Goal: Communication & Community: Answer question/provide support

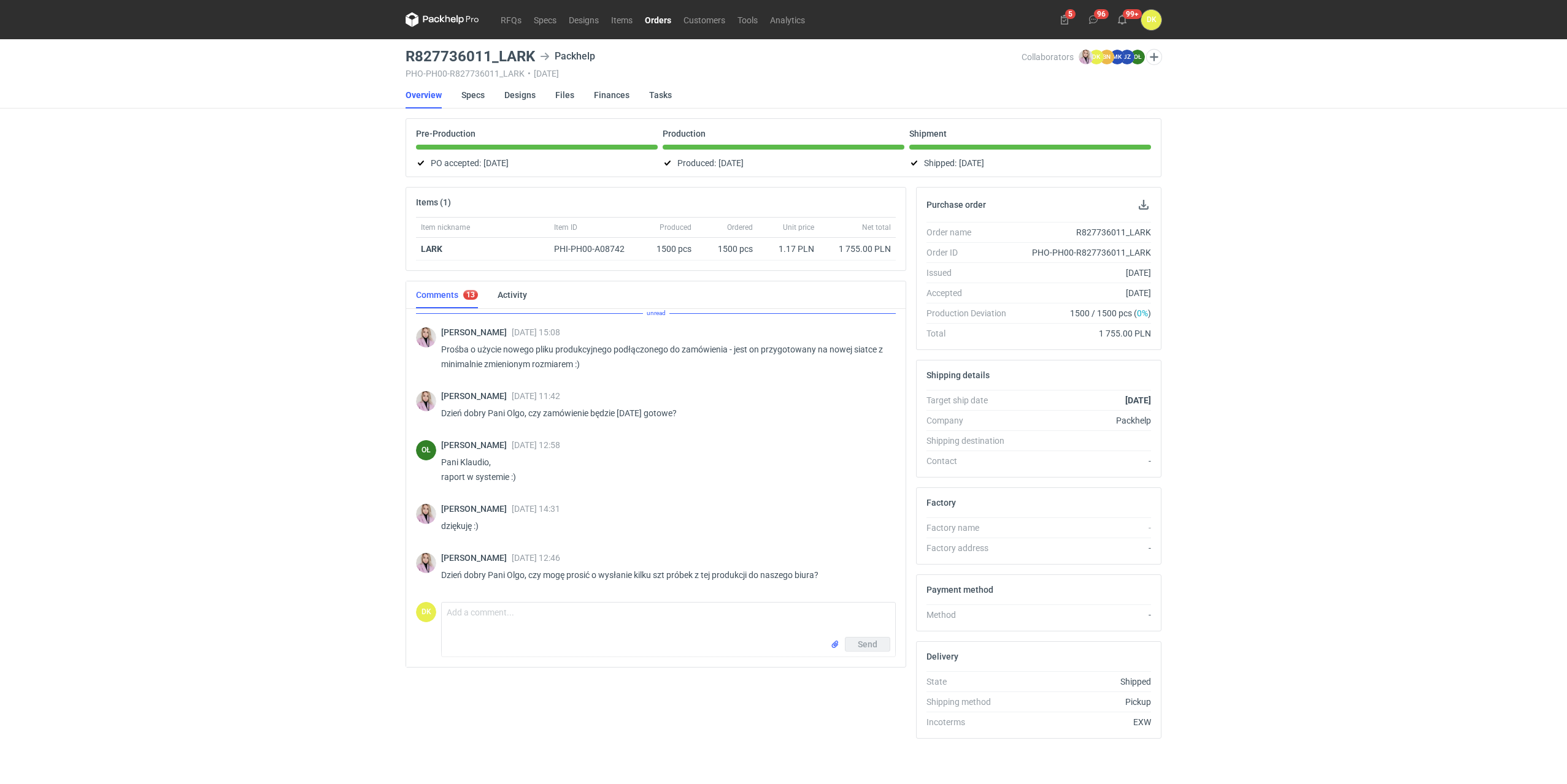
scroll to position [765, 0]
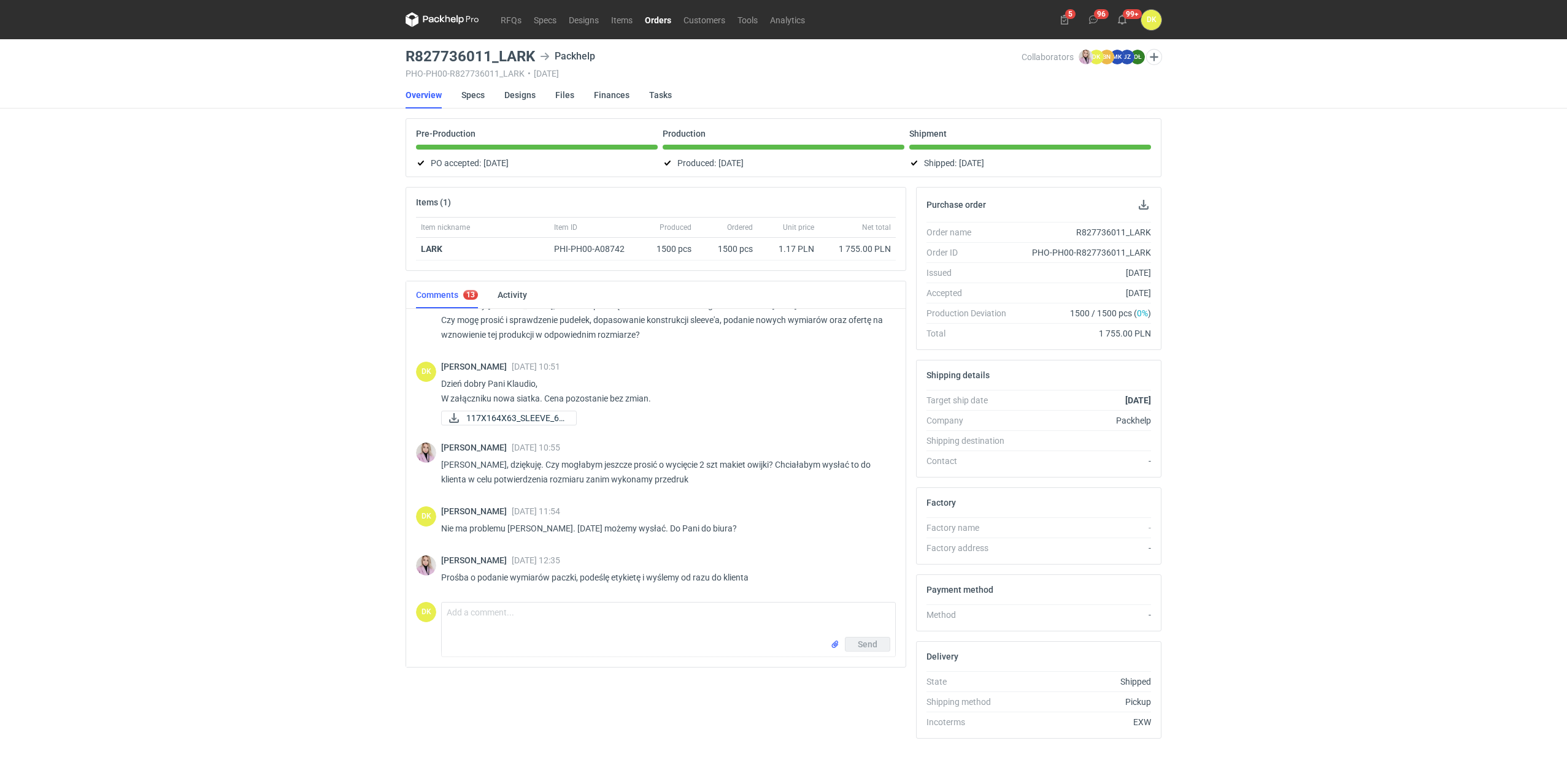
click at [663, 14] on link "Orders" at bounding box center [657, 20] width 38 height 15
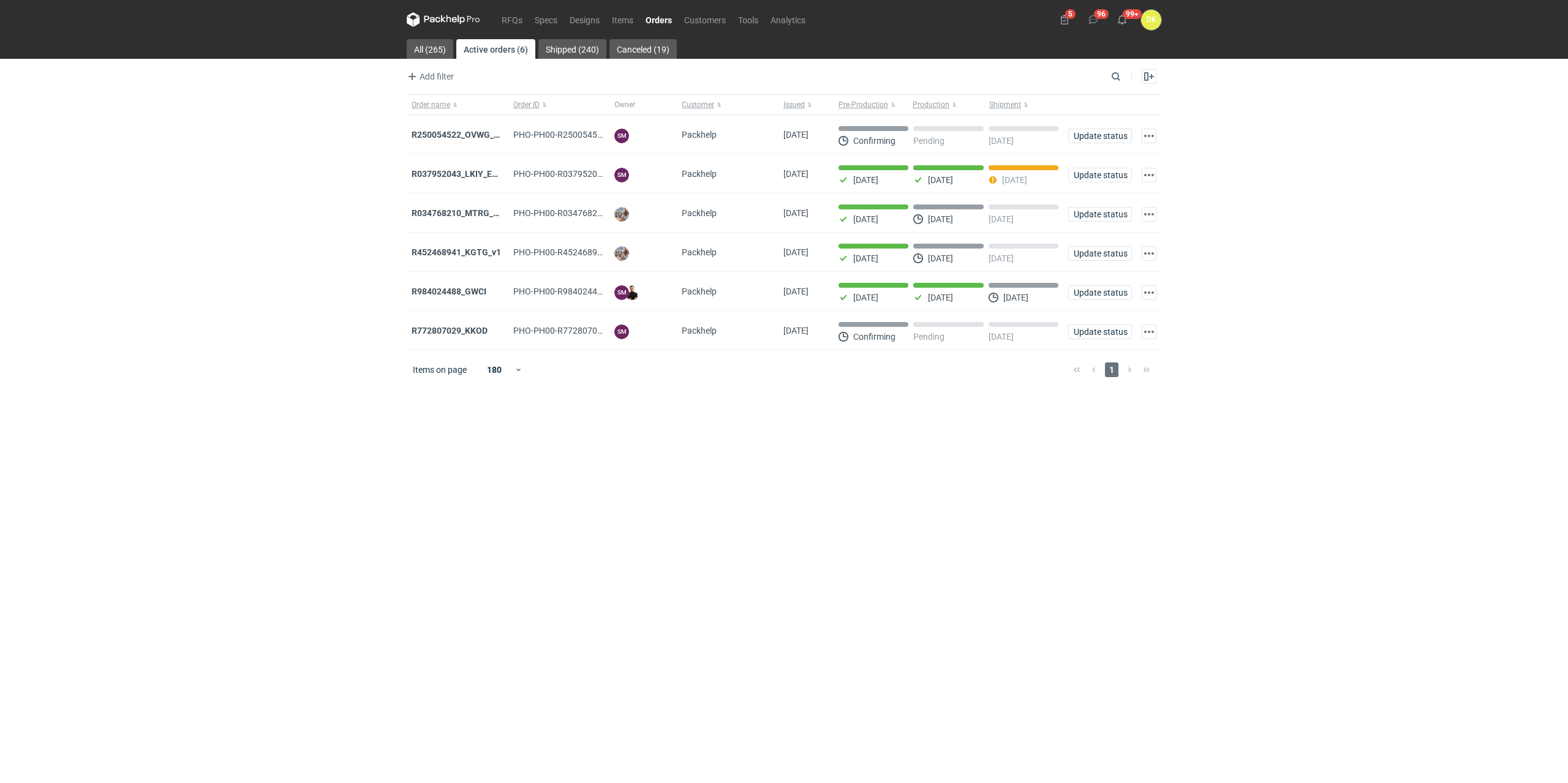
drag, startPoint x: 658, startPoint y: 15, endPoint x: 660, endPoint y: 21, distance: 6.3
click at [658, 15] on link "Orders" at bounding box center [658, 20] width 38 height 15
click at [464, 252] on strong "R452468941_KGTG_v1" at bounding box center [456, 252] width 90 height 9
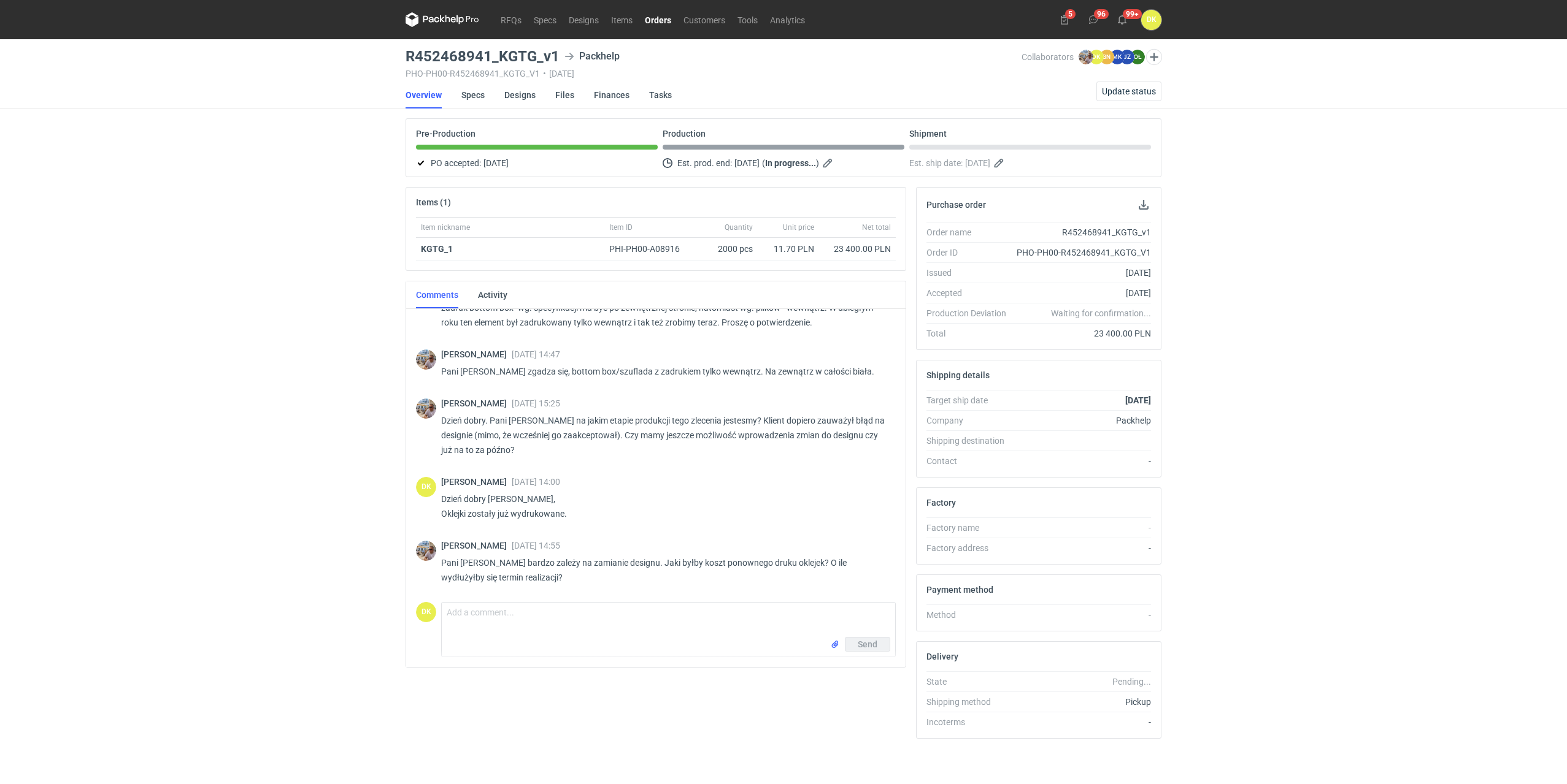
scroll to position [306, 0]
click at [539, 632] on textarea "Comment message" at bounding box center [668, 620] width 453 height 35
click at [506, 613] on textarea "[PERSON_NAME], [PERSON_NAME] ponownego druku i laminowania, razem z papierem to…" at bounding box center [668, 620] width 453 height 35
type textarea "[PERSON_NAME], [PERSON_NAME] ponownego druku i laminowania, razem z papierem to…"
click at [873, 645] on span "Send" at bounding box center [867, 644] width 20 height 8
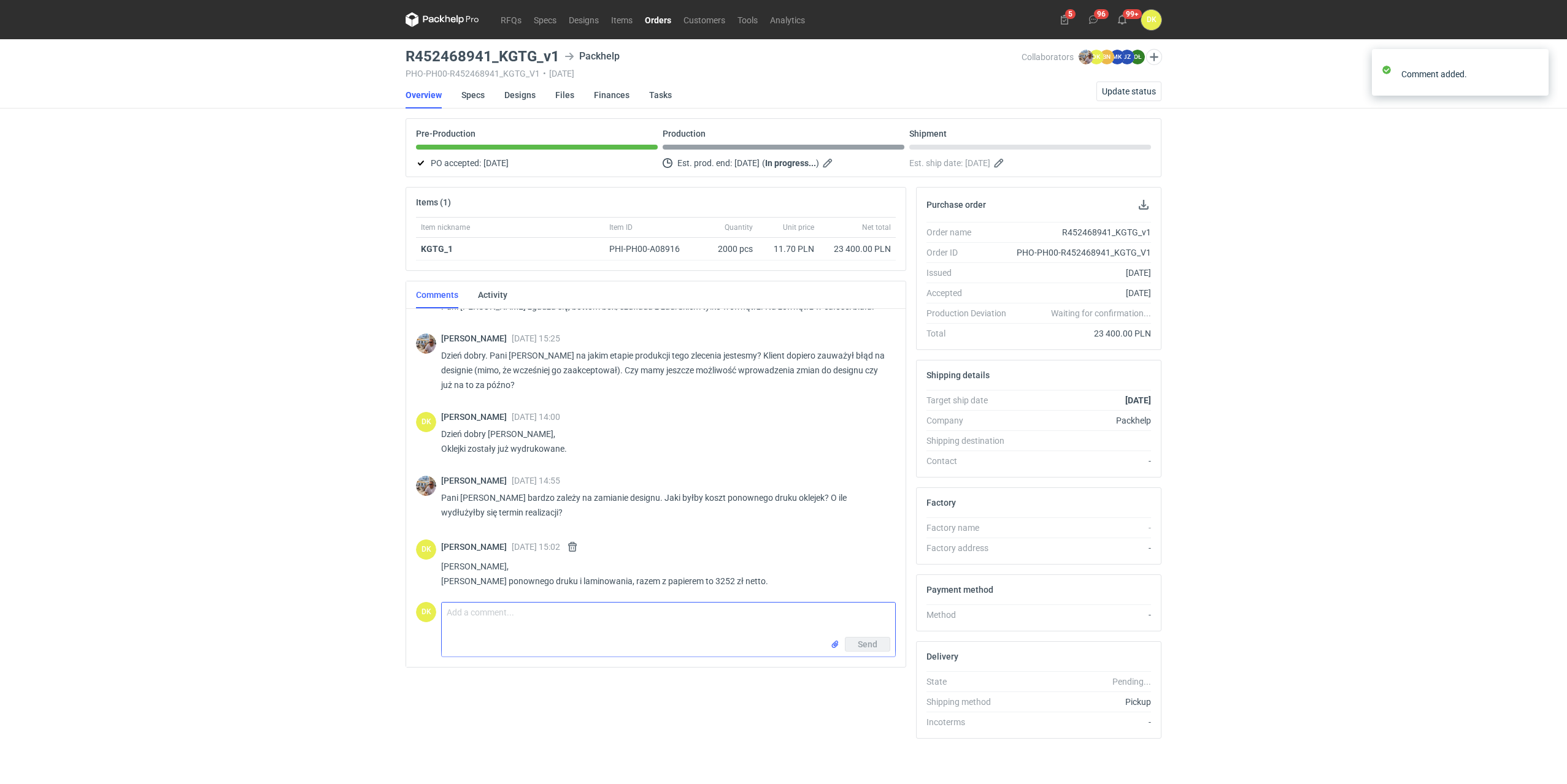
scroll to position [375, 0]
